Goal: Obtain resource: Download file/media

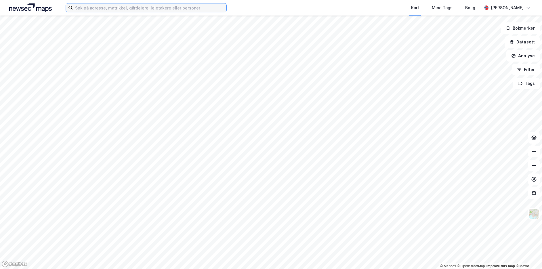
click at [174, 5] on input at bounding box center [150, 7] width 154 height 9
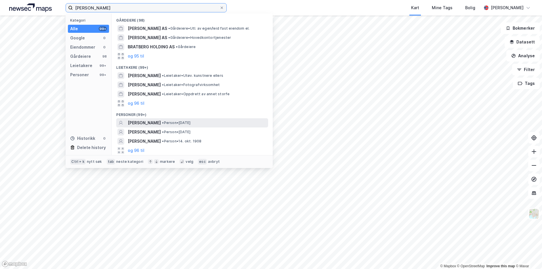
type input "[PERSON_NAME]"
click at [186, 123] on span "• Person • [DATE]" at bounding box center [176, 123] width 28 height 5
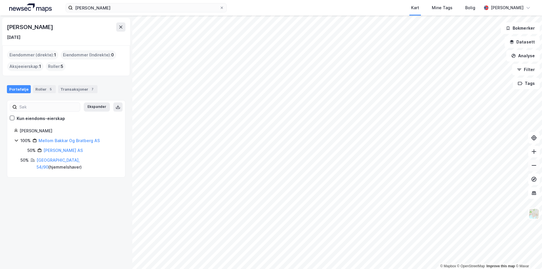
click at [535, 167] on icon at bounding box center [534, 166] width 6 height 6
click at [532, 153] on icon at bounding box center [534, 152] width 6 height 6
click at [414, 269] on html "[PERSON_NAME] Kart Mine Tags Bolig [PERSON_NAME] © Mapbox © OpenStreetMap Impro…" at bounding box center [271, 134] width 542 height 269
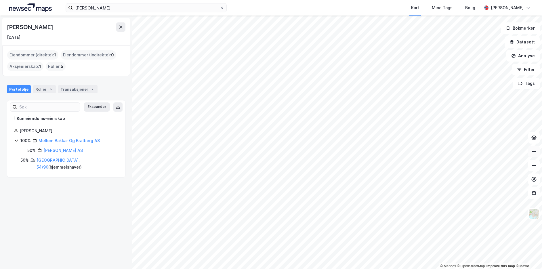
click at [534, 151] on icon at bounding box center [534, 152] width 6 height 6
click at [50, 159] on link "[GEOGRAPHIC_DATA], 54/90" at bounding box center [58, 164] width 43 height 12
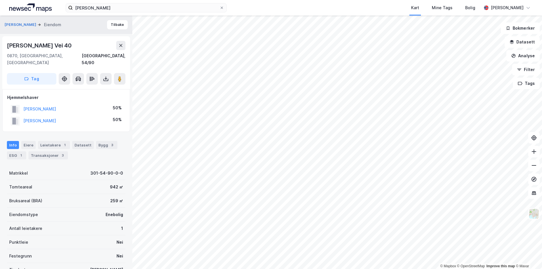
drag, startPoint x: 71, startPoint y: 47, endPoint x: 5, endPoint y: 47, distance: 65.9
click at [5, 47] on div "Nils [STREET_ADDRESS], 54/90 Tag" at bounding box center [66, 62] width 128 height 53
copy div "[PERSON_NAME] Vei 40"
click at [42, 151] on div "Transaksjoner 3" at bounding box center [47, 155] width 39 height 8
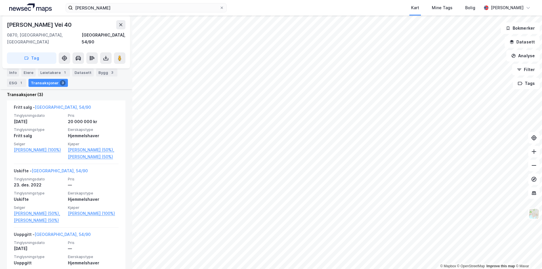
scroll to position [138, 0]
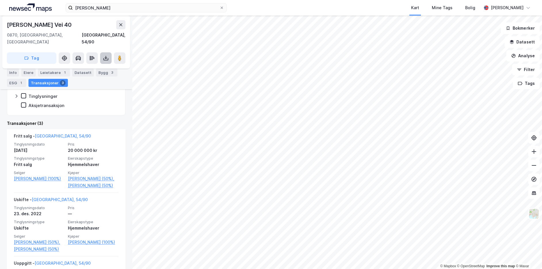
click at [107, 58] on icon at bounding box center [106, 58] width 2 height 1
click at [101, 65] on div "Last ned grunnbok" at bounding box center [80, 69] width 61 height 9
